Goal: Information Seeking & Learning: Learn about a topic

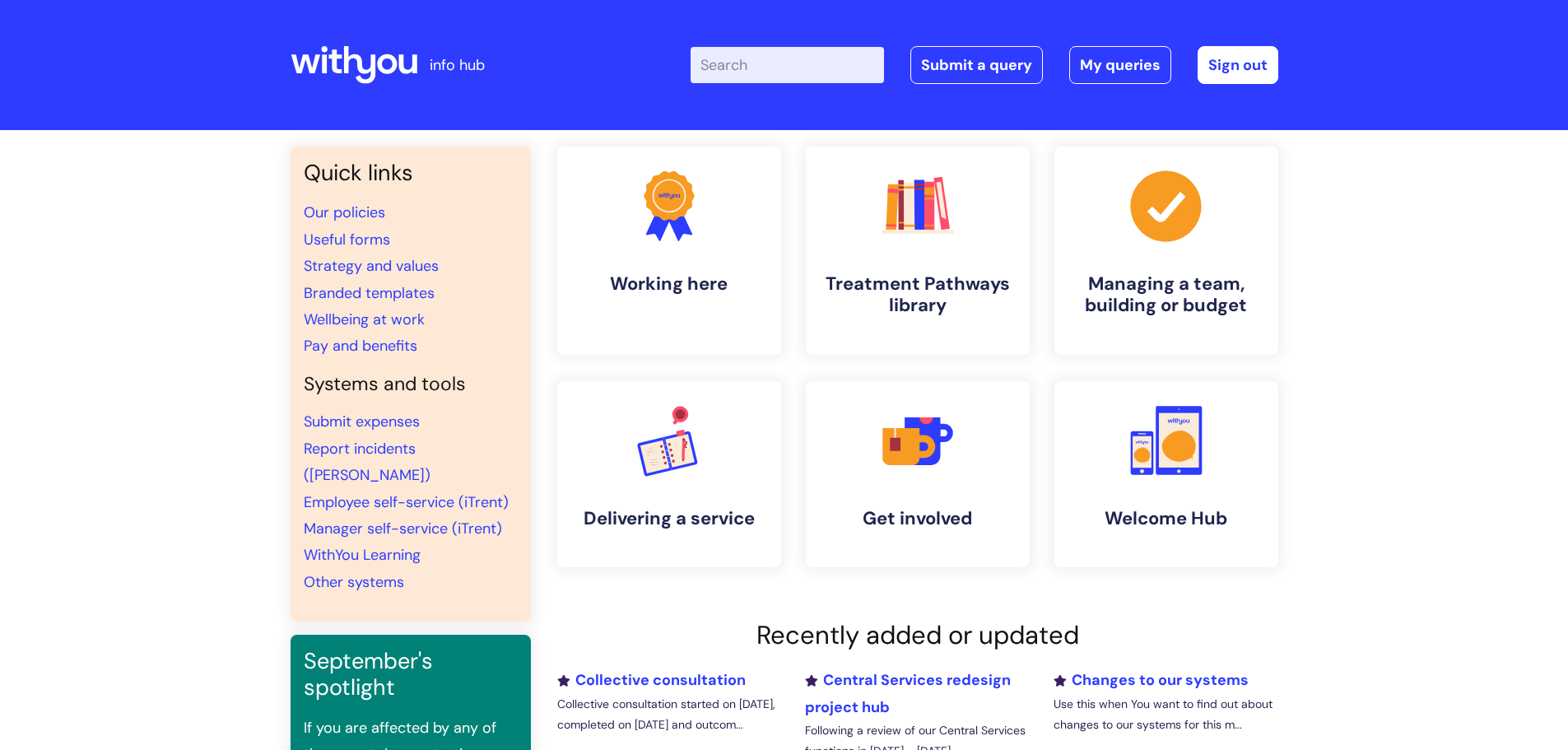
click at [732, 56] on input "Enter your search term here..." at bounding box center [787, 65] width 194 height 36
type input "atenatal"
click button "Search" at bounding box center [0, 0] width 0 height 0
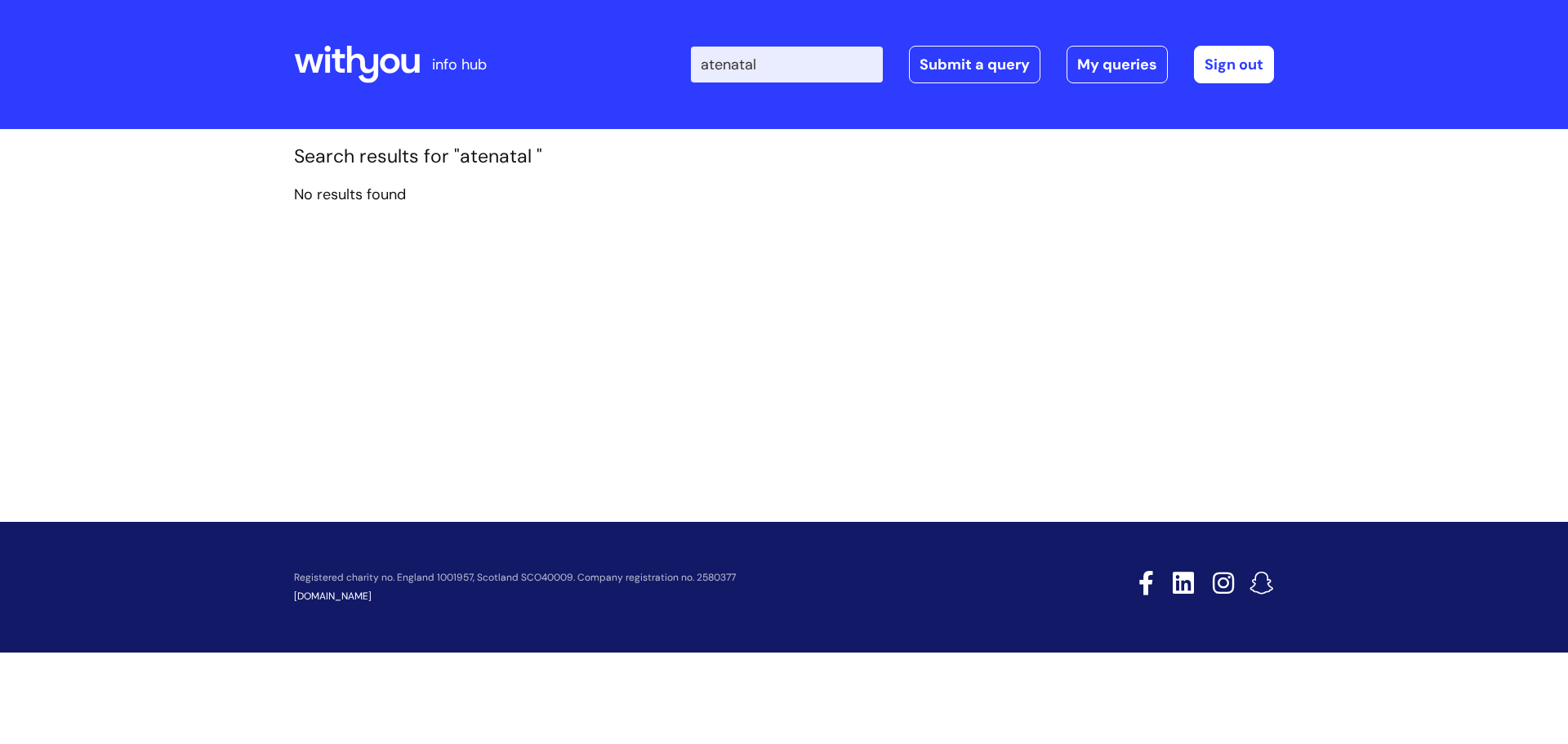
click at [755, 65] on input "atenatal" at bounding box center [786, 65] width 192 height 36
type input "antenatal"
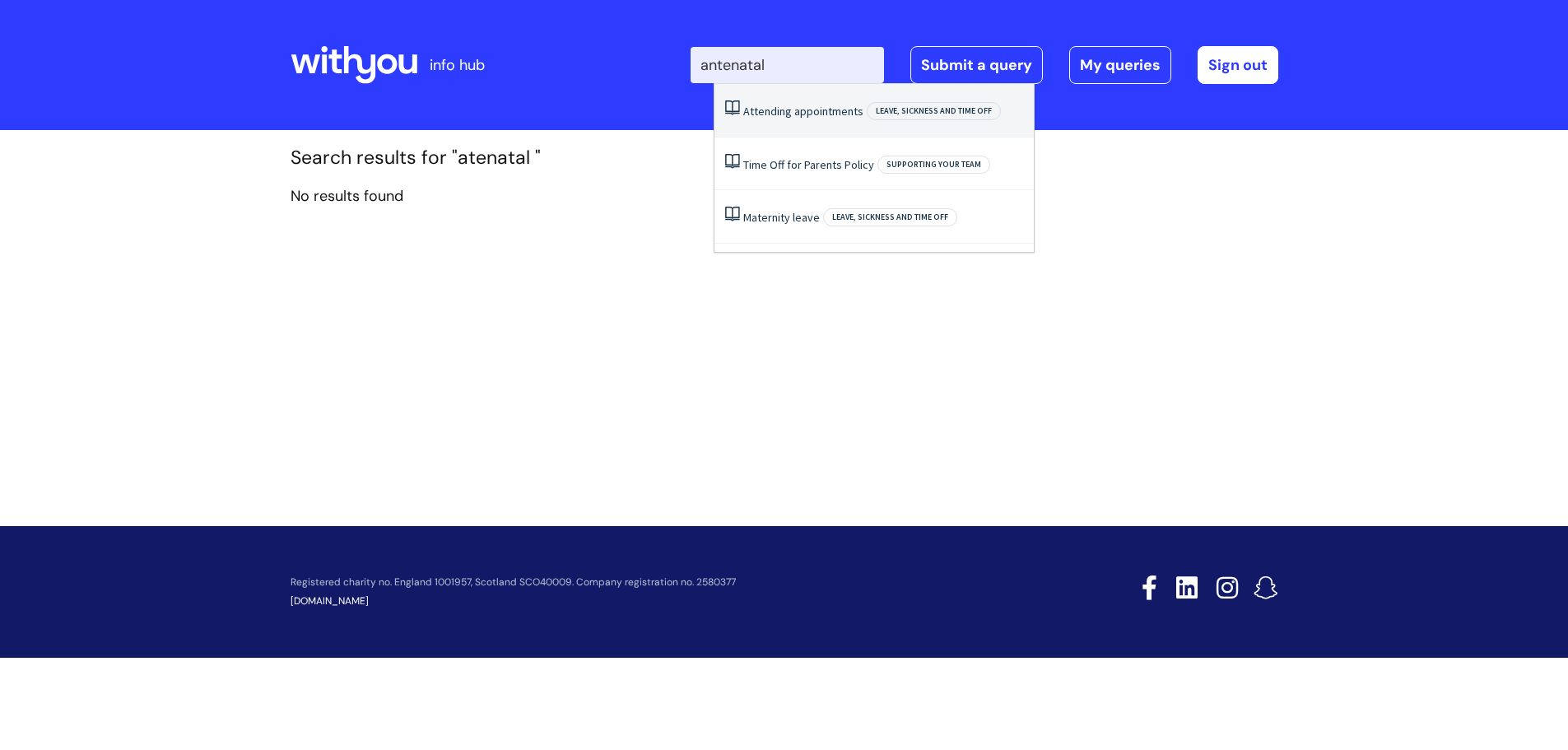
click at [925, 108] on span "Leave, sickness and time off" at bounding box center [934, 111] width 134 height 18
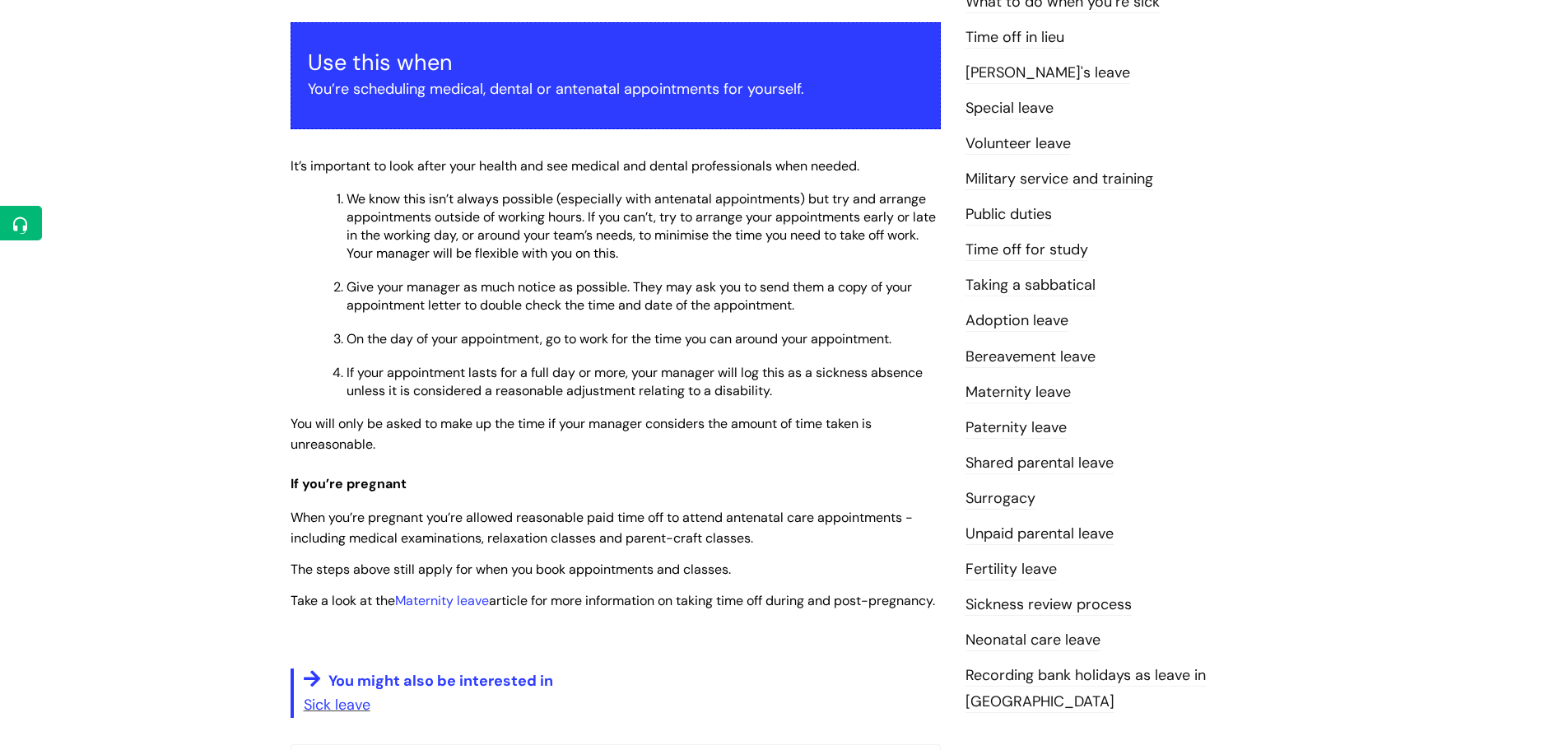
scroll to position [329, 0]
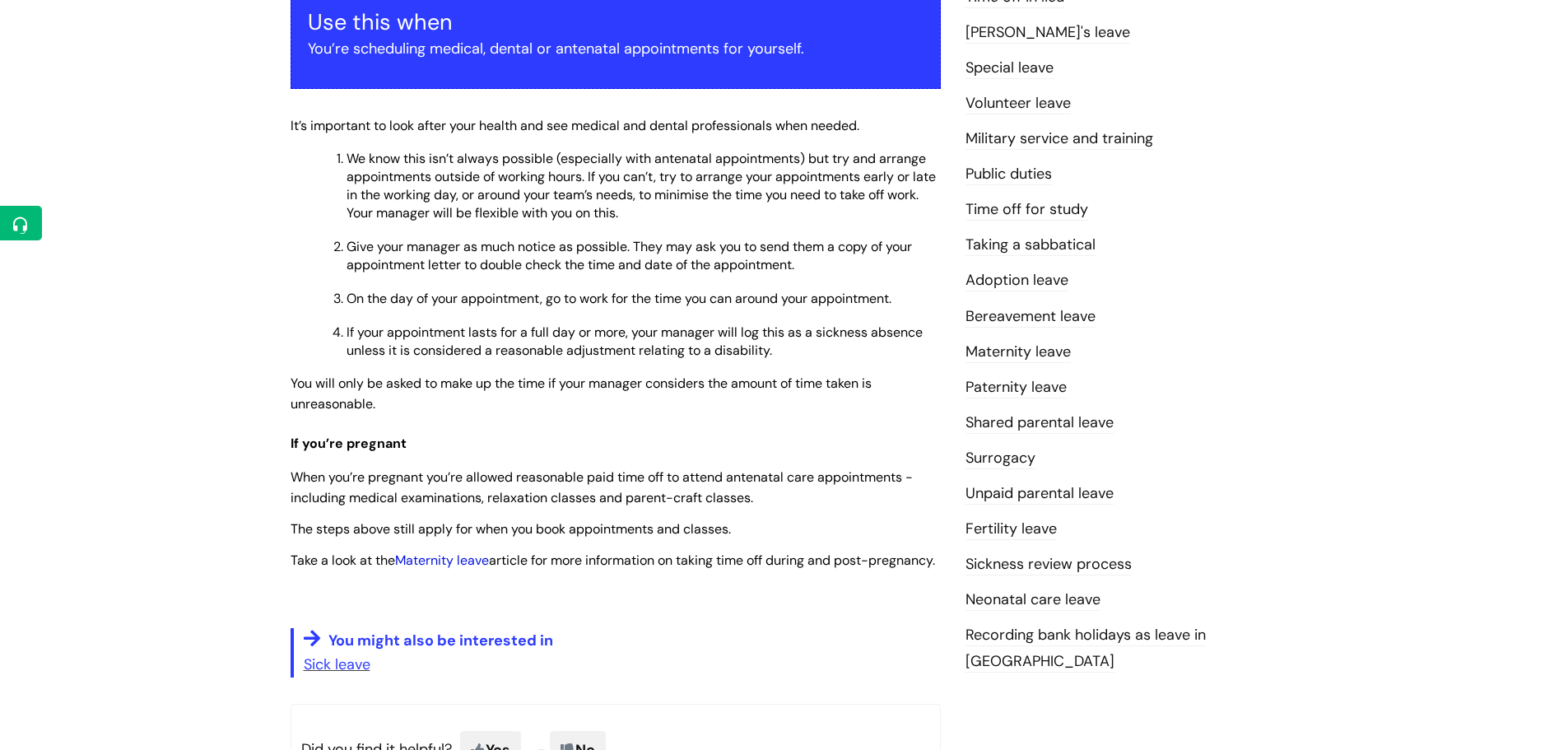
click at [455, 566] on link "Maternity leave" at bounding box center [442, 560] width 94 height 17
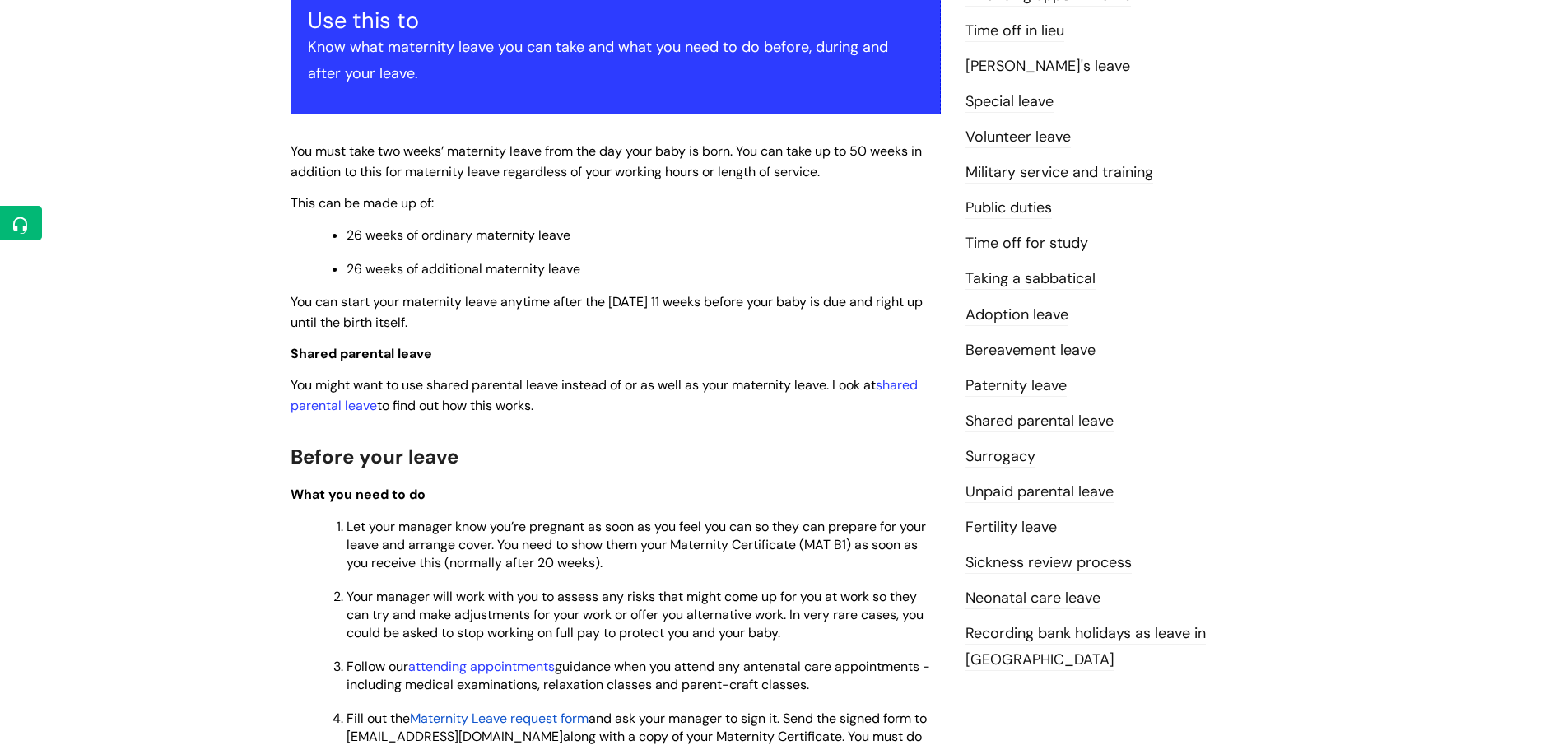
scroll to position [329, 0]
